Goal: Task Accomplishment & Management: Use online tool/utility

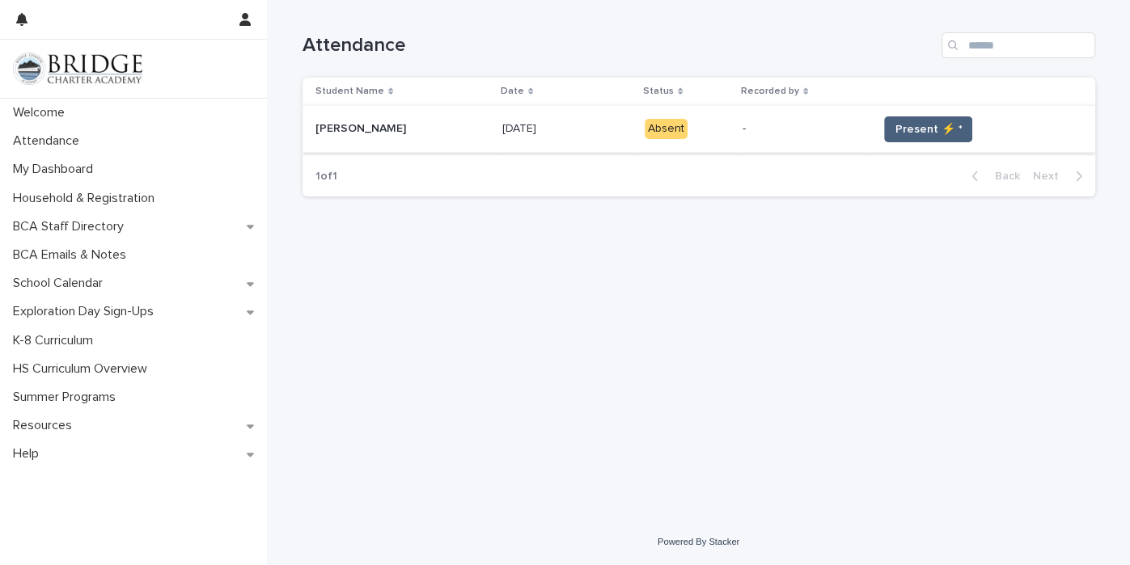
click at [932, 117] on button "Present ⚡ *" at bounding box center [928, 129] width 88 height 26
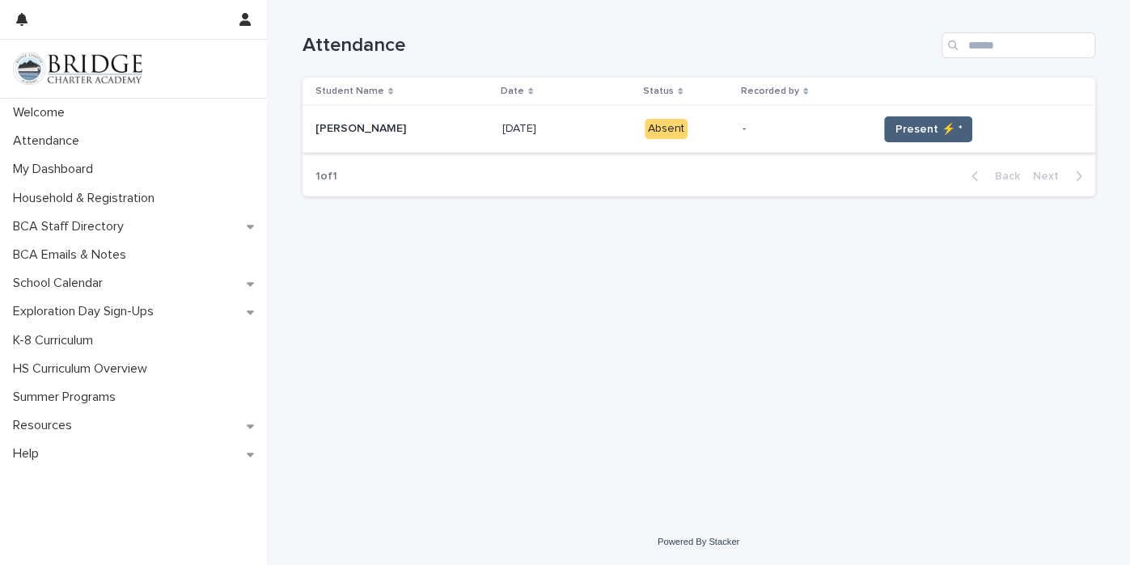
click at [932, 117] on button "Present ⚡ *" at bounding box center [928, 129] width 88 height 26
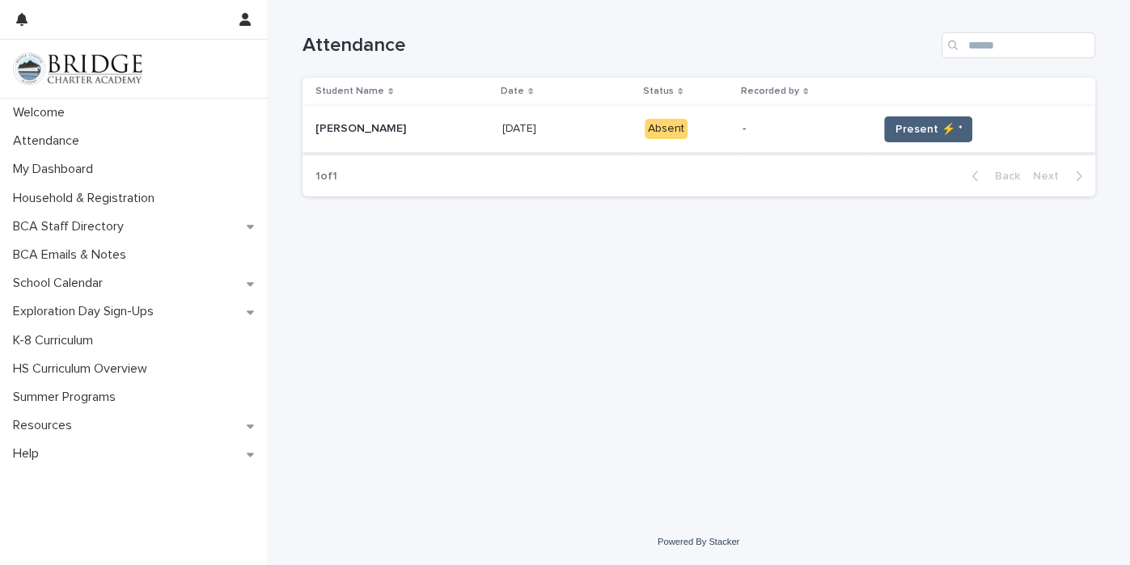
click at [932, 117] on button "Present ⚡ *" at bounding box center [928, 129] width 88 height 26
